Goal: Navigation & Orientation: Find specific page/section

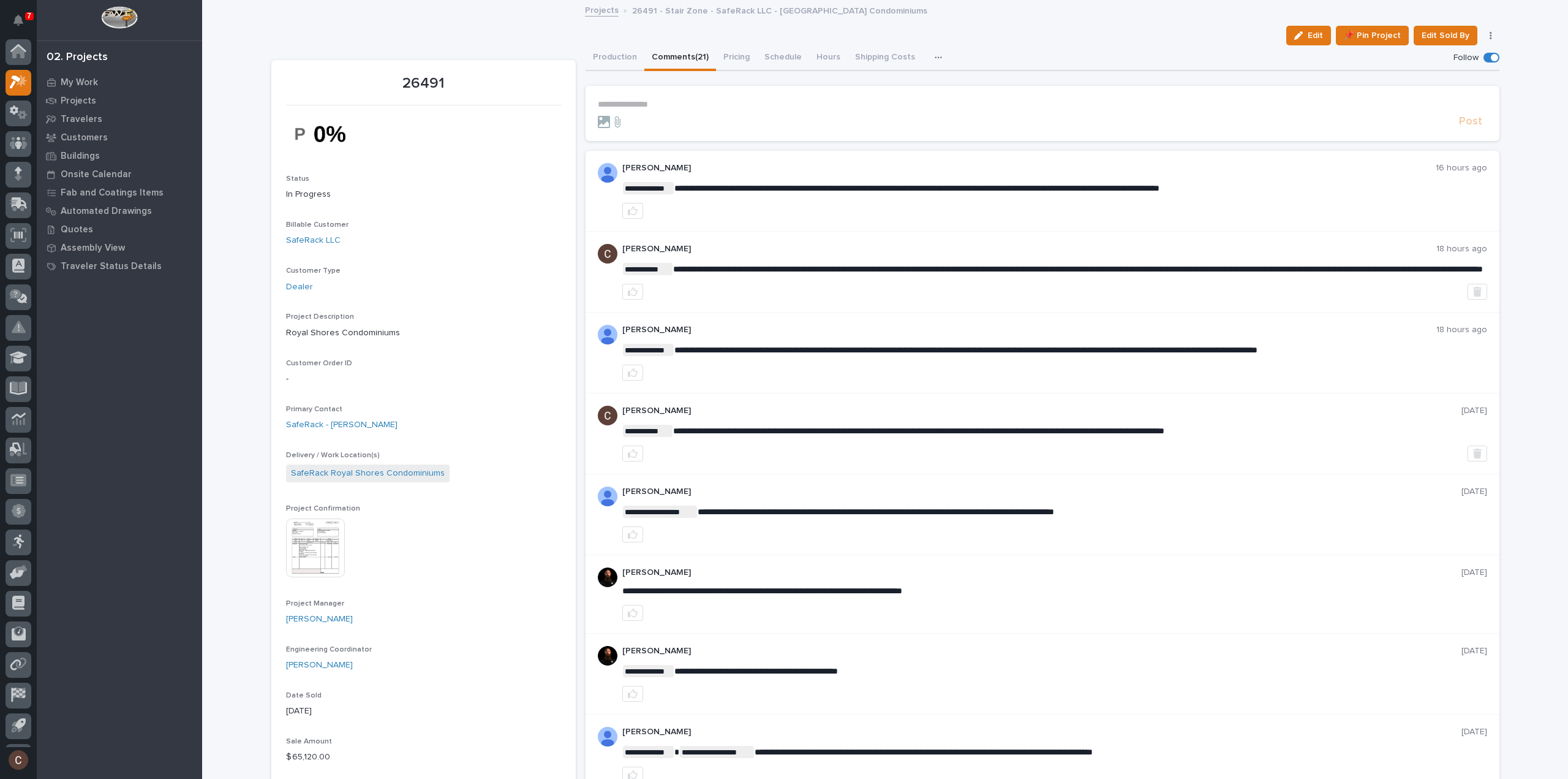
scroll to position [27, 0]
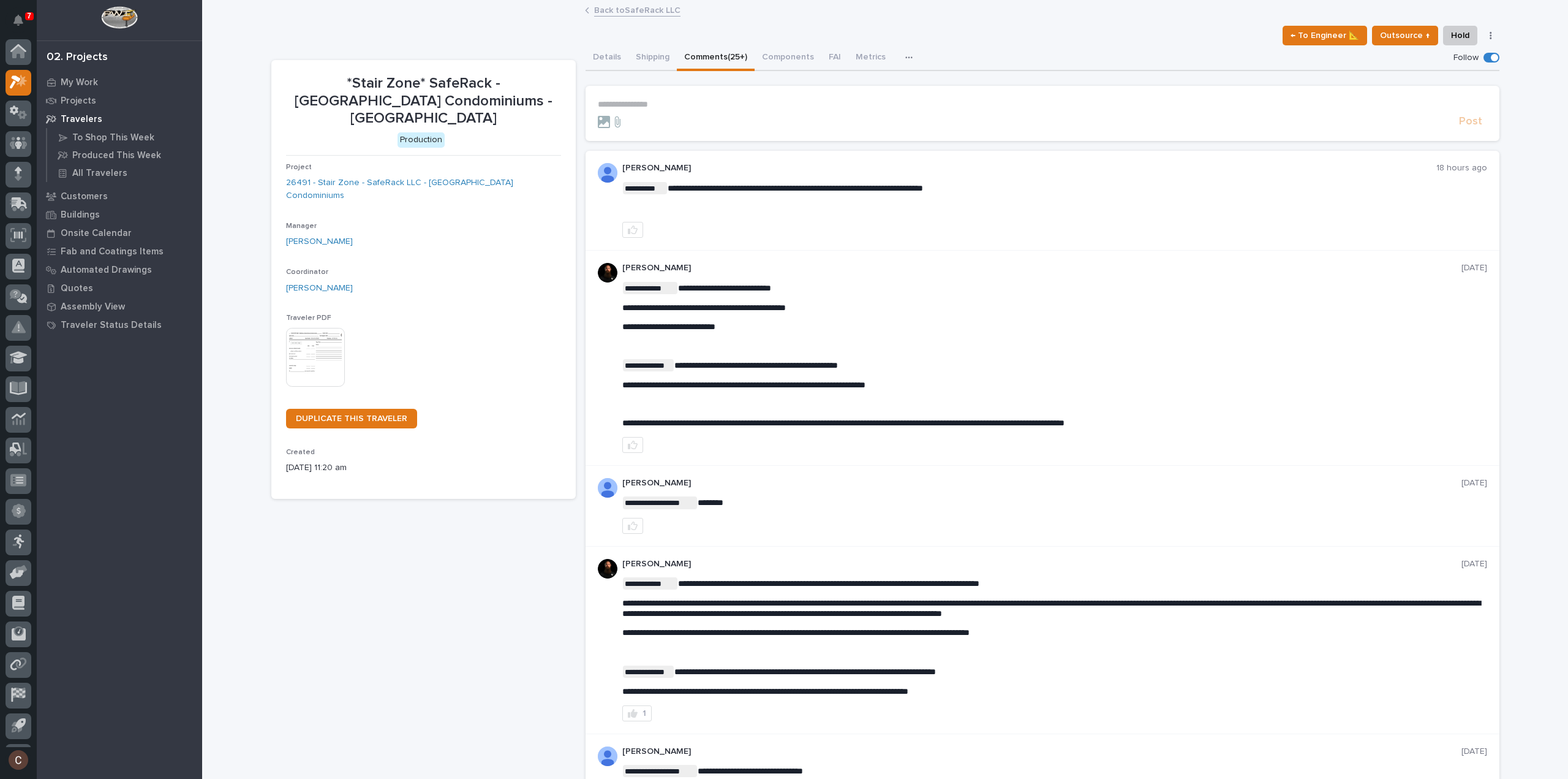
scroll to position [27, 0]
